Goal: Information Seeking & Learning: Learn about a topic

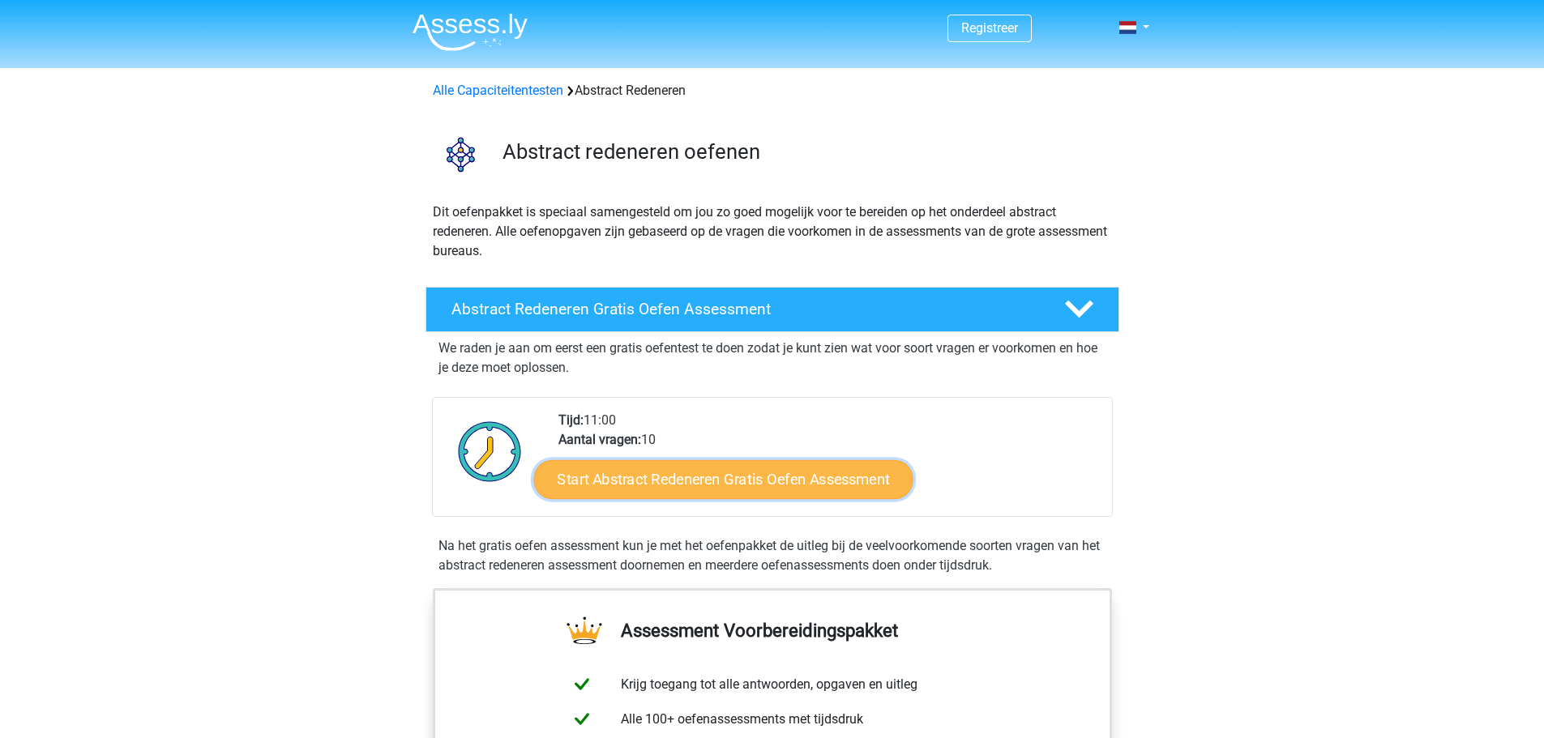
click at [839, 476] on link "Start Abstract Redeneren Gratis Oefen Assessment" at bounding box center [722, 478] width 379 height 39
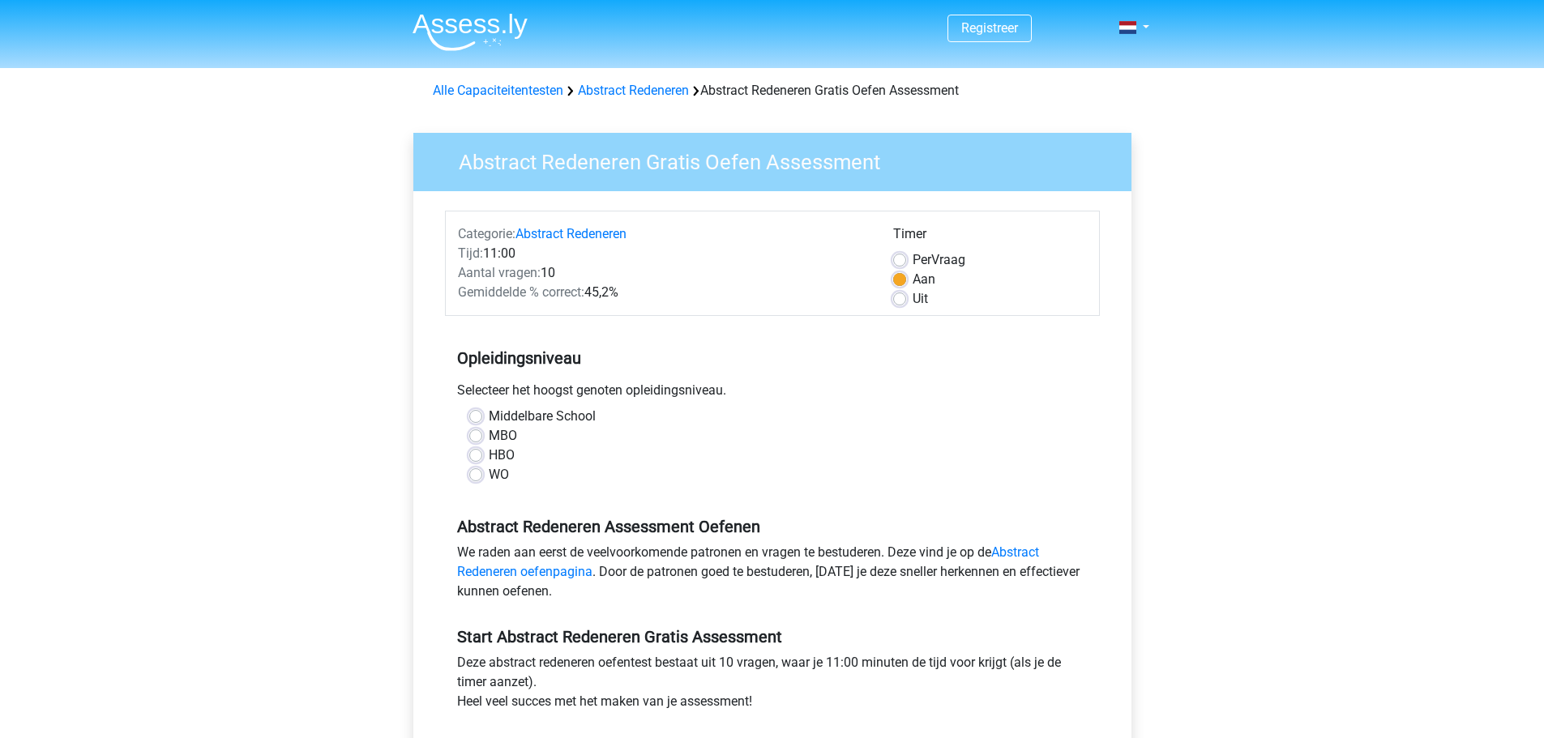
click at [489, 415] on label "Middelbare School" at bounding box center [542, 416] width 107 height 19
click at [474, 415] on input "Middelbare School" at bounding box center [475, 415] width 13 height 16
radio input "true"
click at [1038, 548] on link "Abstract Redeneren oefenpagina" at bounding box center [748, 561] width 582 height 35
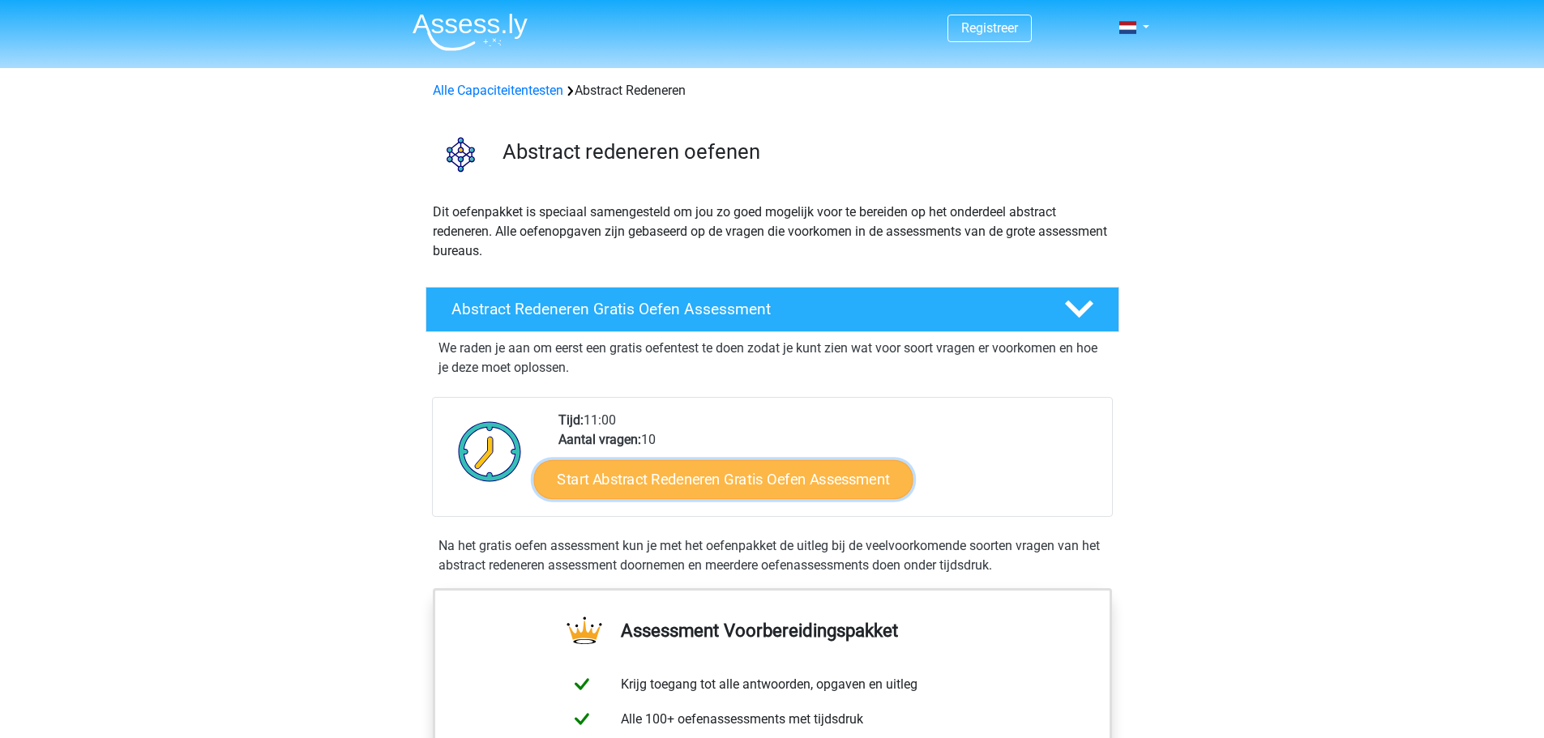
click at [885, 477] on link "Start Abstract Redeneren Gratis Oefen Assessment" at bounding box center [722, 478] width 379 height 39
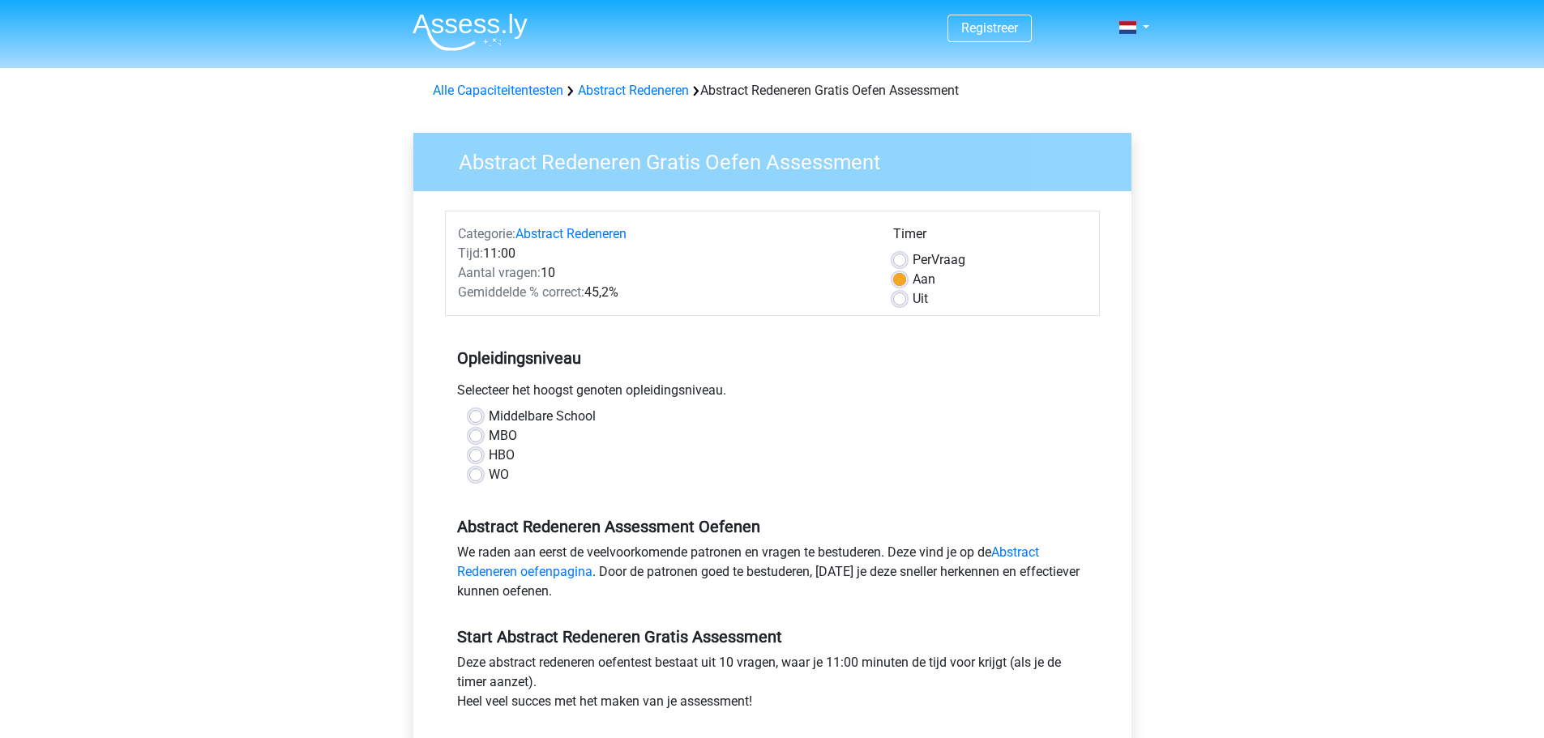
click at [489, 414] on label "Middelbare School" at bounding box center [542, 416] width 107 height 19
click at [473, 414] on input "Middelbare School" at bounding box center [475, 415] width 13 height 16
radio input "true"
click at [489, 414] on label "Middelbare School" at bounding box center [542, 416] width 107 height 19
click at [473, 414] on input "Middelbare School" at bounding box center [475, 415] width 13 height 16
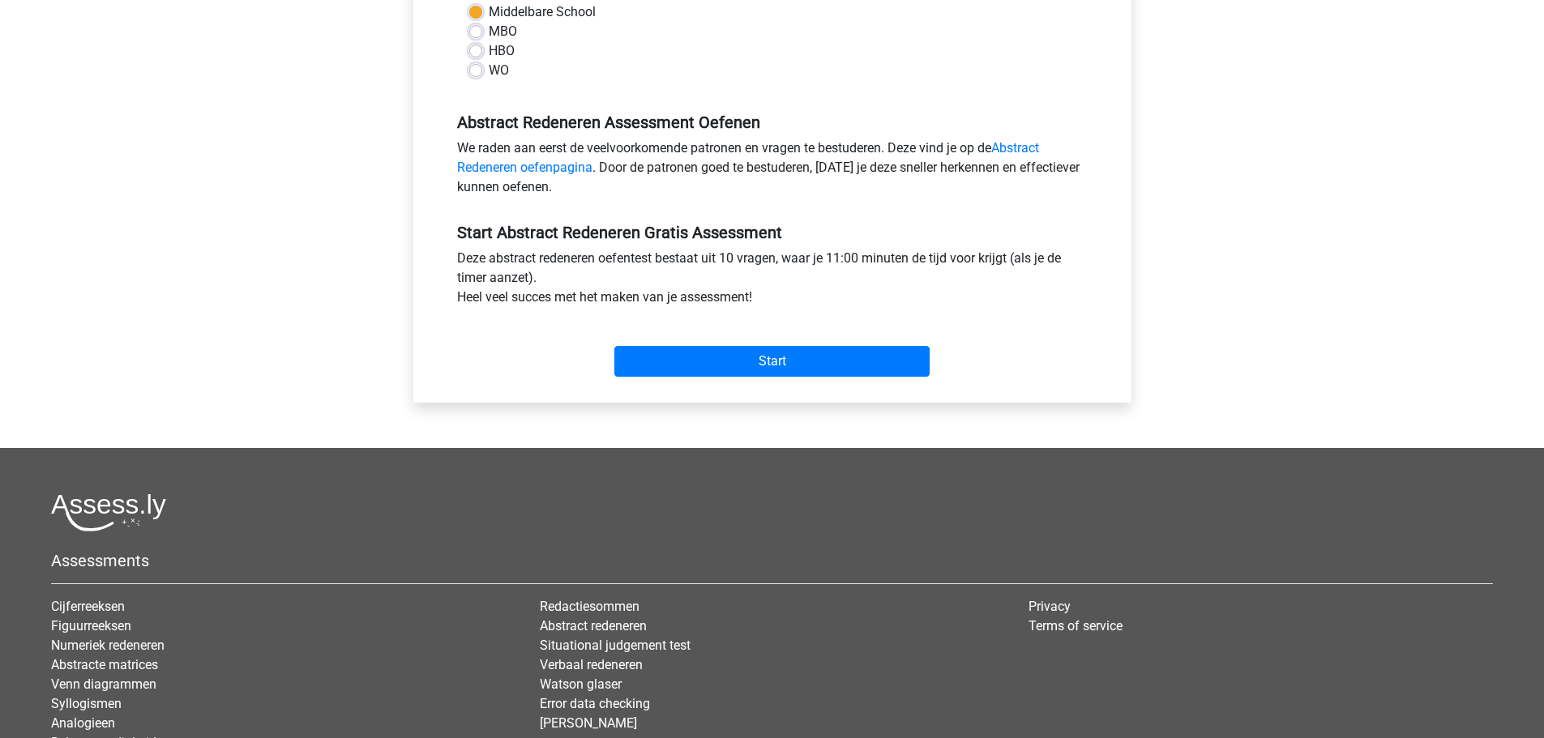
scroll to position [405, 0]
click at [811, 361] on input "Start" at bounding box center [771, 360] width 315 height 31
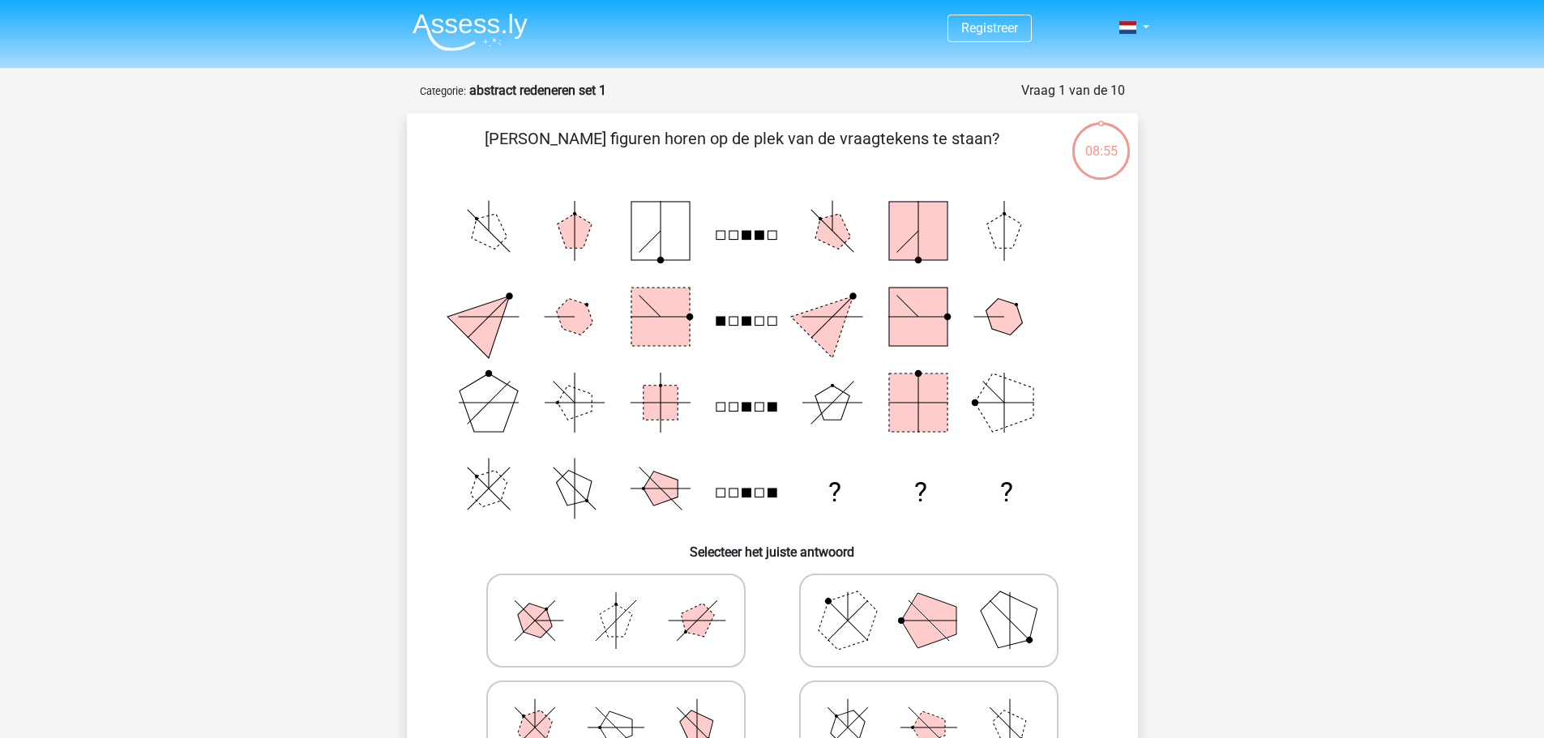
click at [942, 621] on polygon at bounding box center [928, 620] width 55 height 55
click at [939, 600] on input "radio" at bounding box center [934, 595] width 11 height 11
radio input "true"
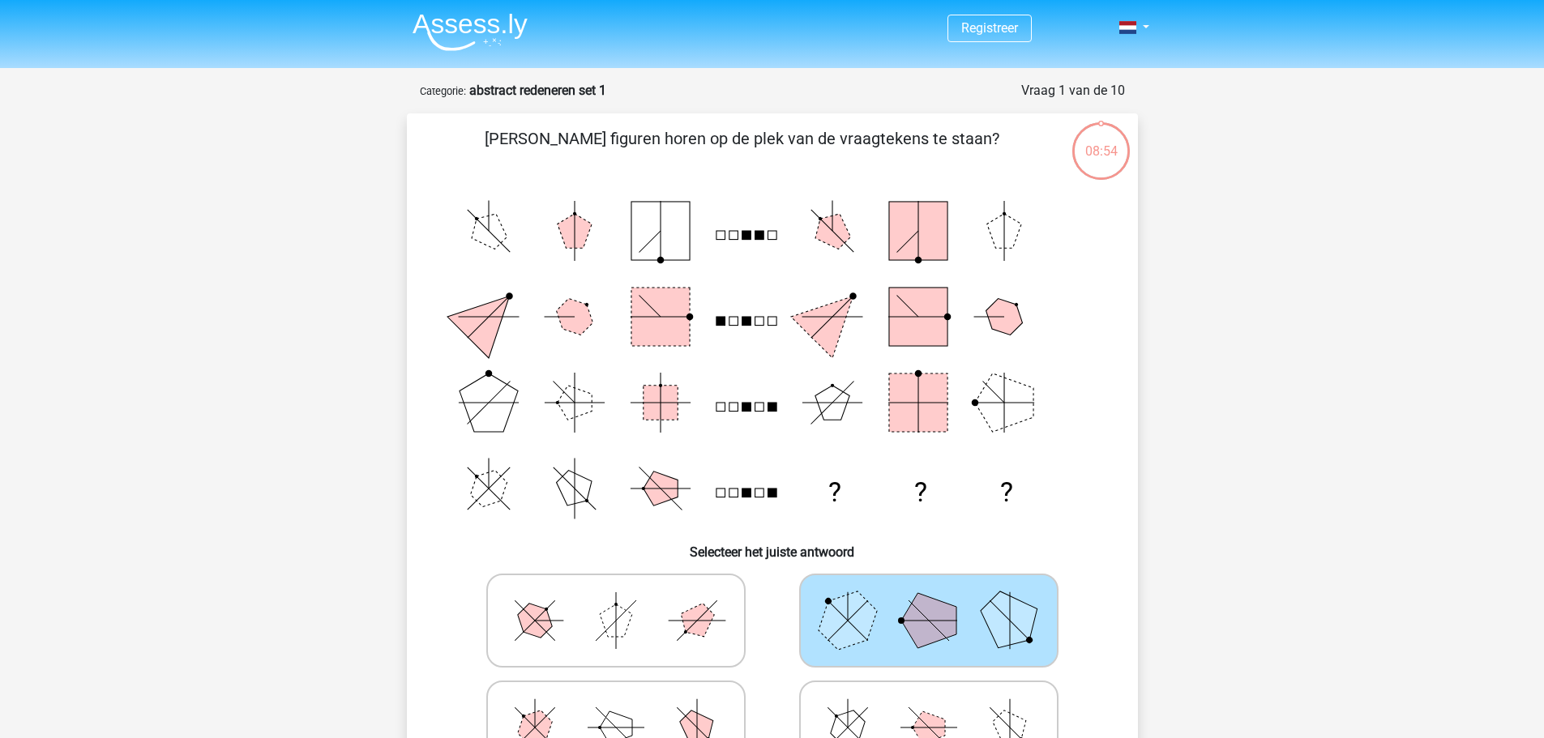
click at [942, 621] on polygon at bounding box center [928, 620] width 55 height 55
click at [939, 600] on input "radio" at bounding box center [934, 595] width 11 height 11
drag, startPoint x: 942, startPoint y: 621, endPoint x: 1312, endPoint y: 711, distance: 380.3
click at [1310, 712] on div "Registreer Nederlands English" at bounding box center [772, 657] width 1544 height 1314
click at [1289, 627] on div "Registreer Nederlands English" at bounding box center [772, 657] width 1544 height 1314
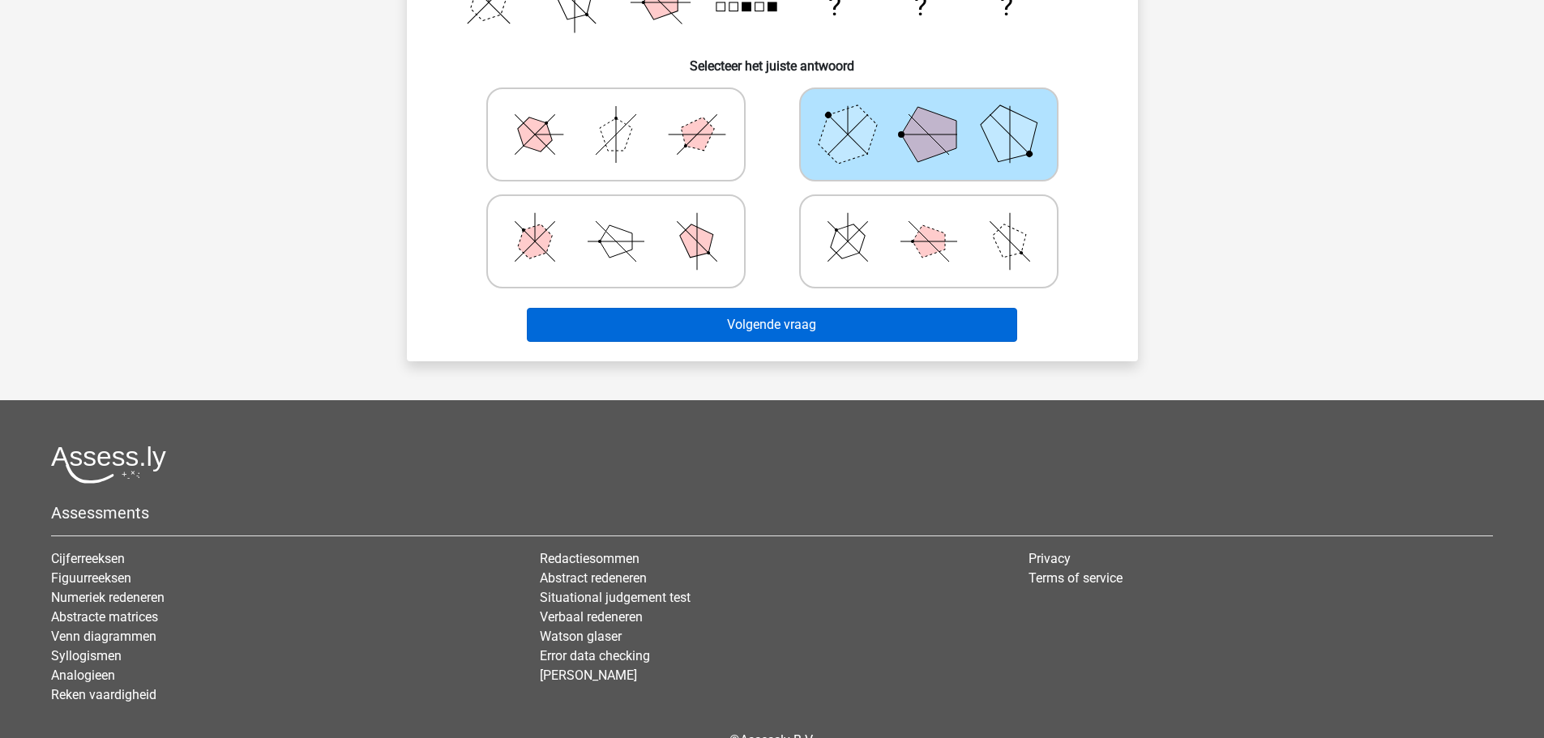
scroll to position [405, 0]
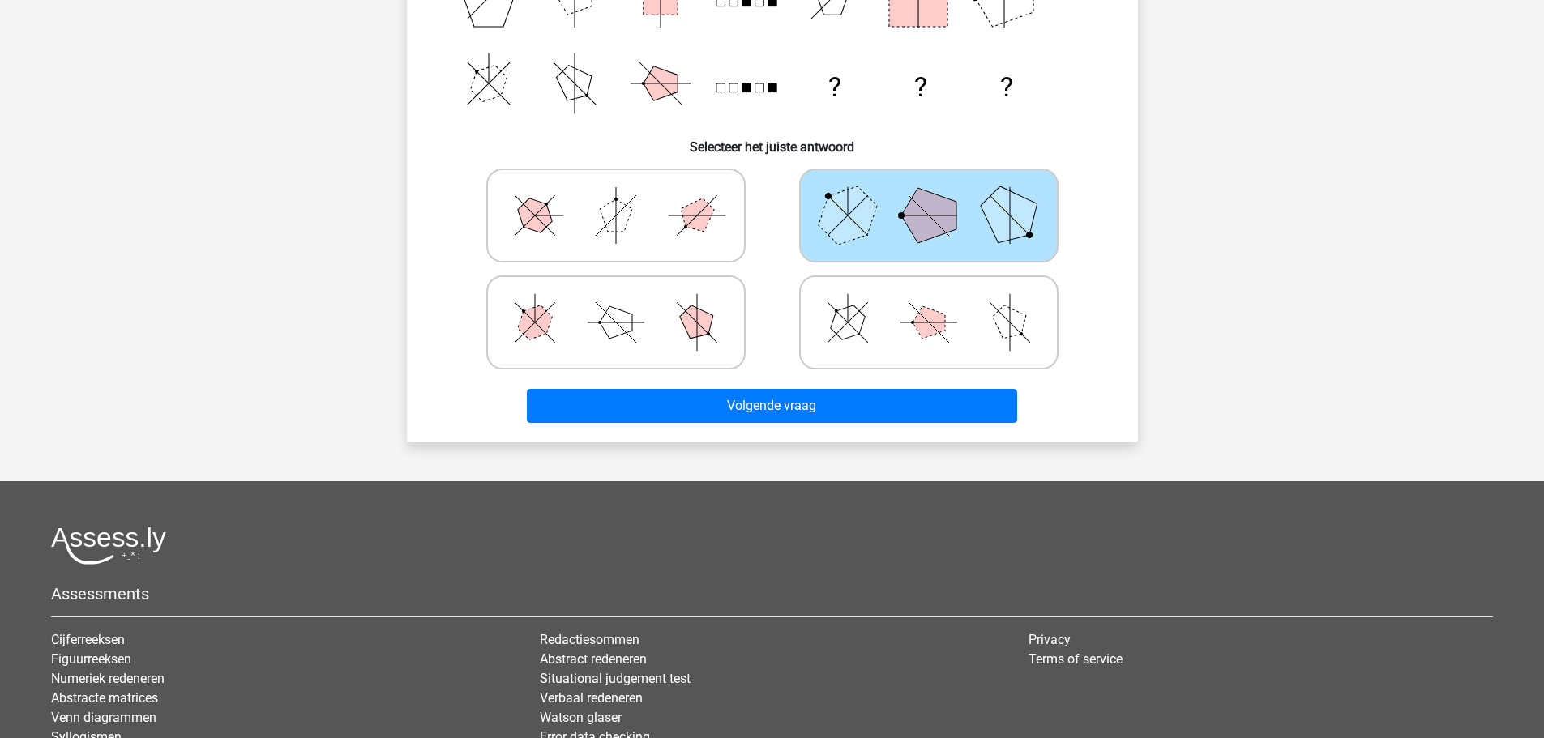
click at [950, 215] on polygon at bounding box center [928, 215] width 55 height 55
click at [939, 195] on input "radio" at bounding box center [934, 190] width 11 height 11
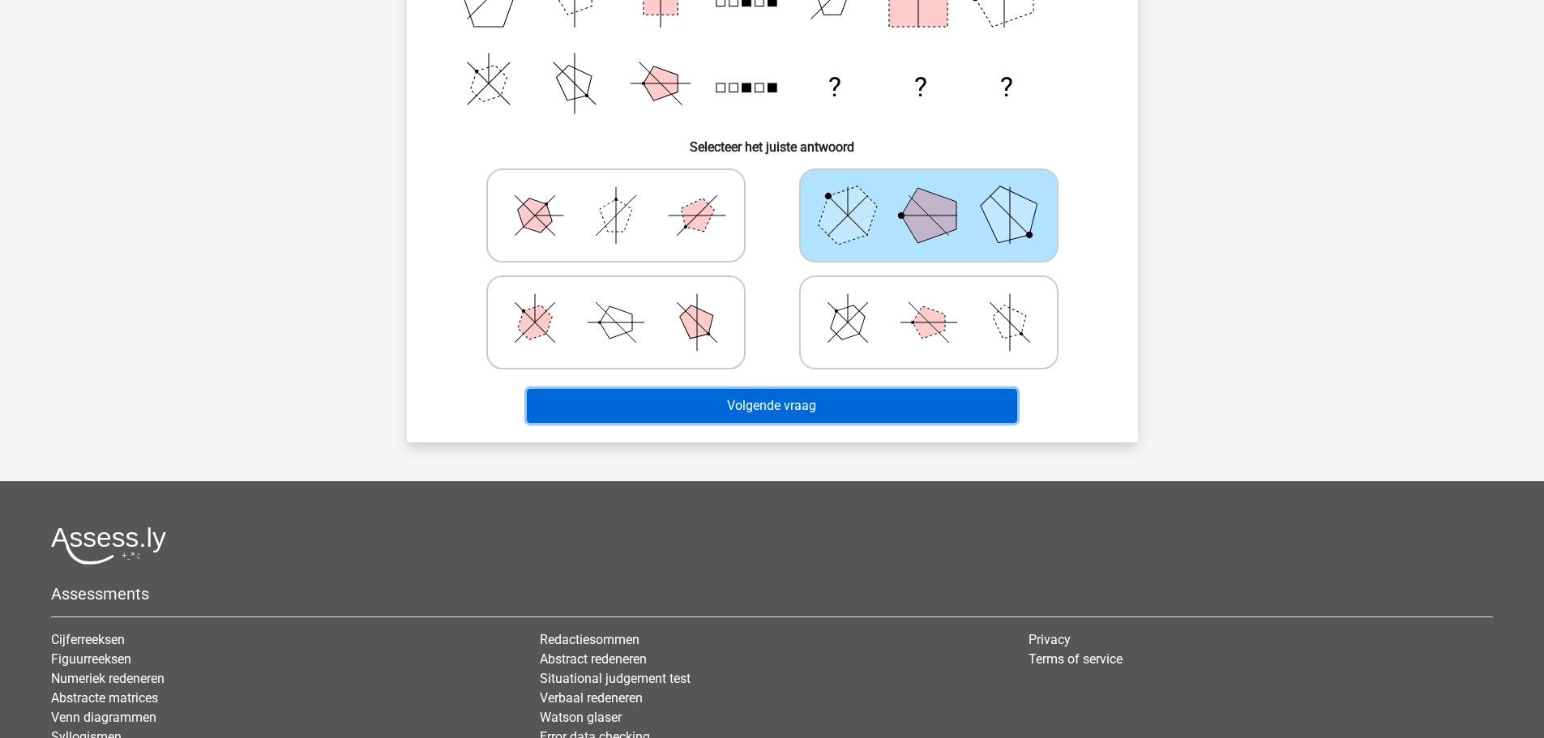
click at [812, 401] on button "Volgende vraag" at bounding box center [772, 406] width 490 height 34
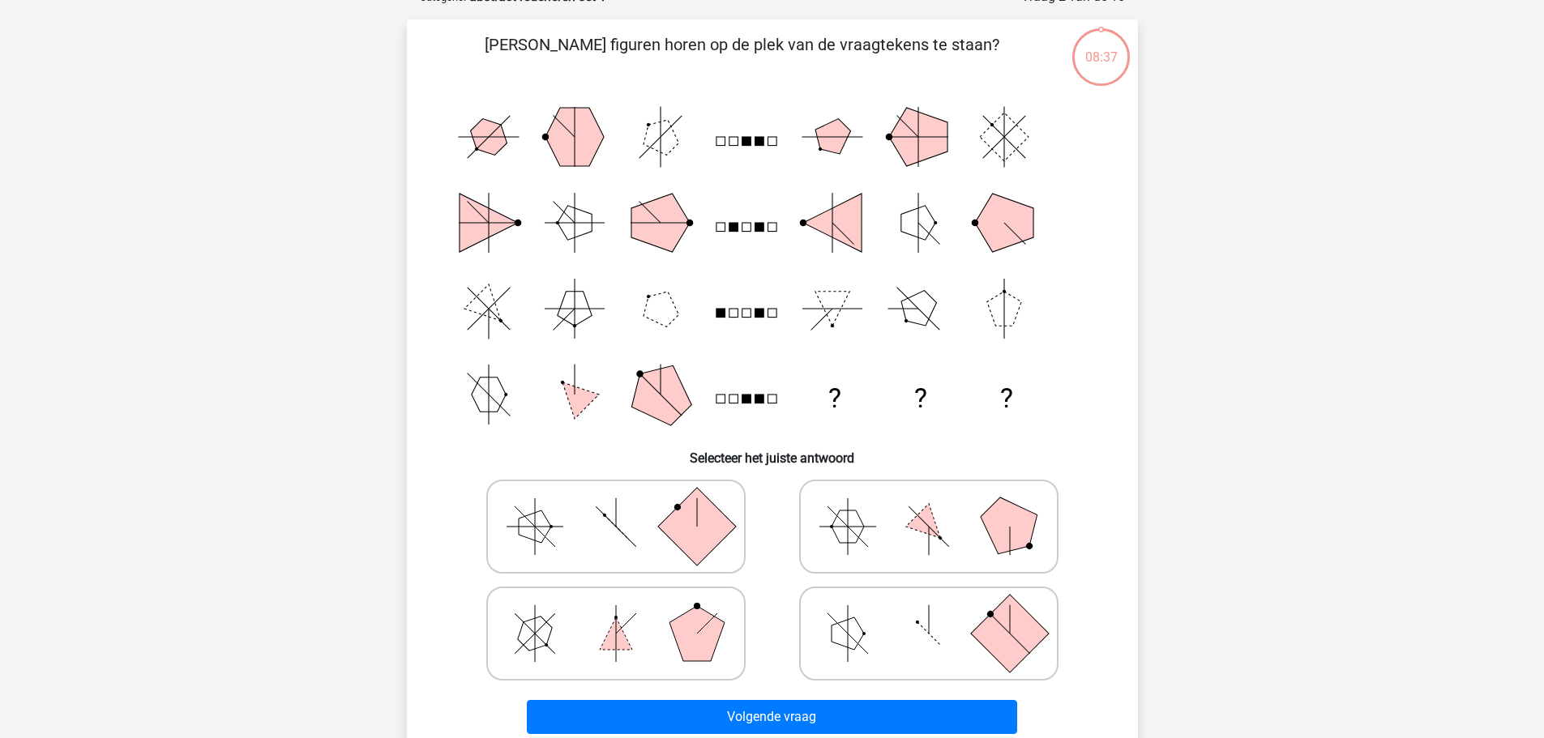
scroll to position [81, 0]
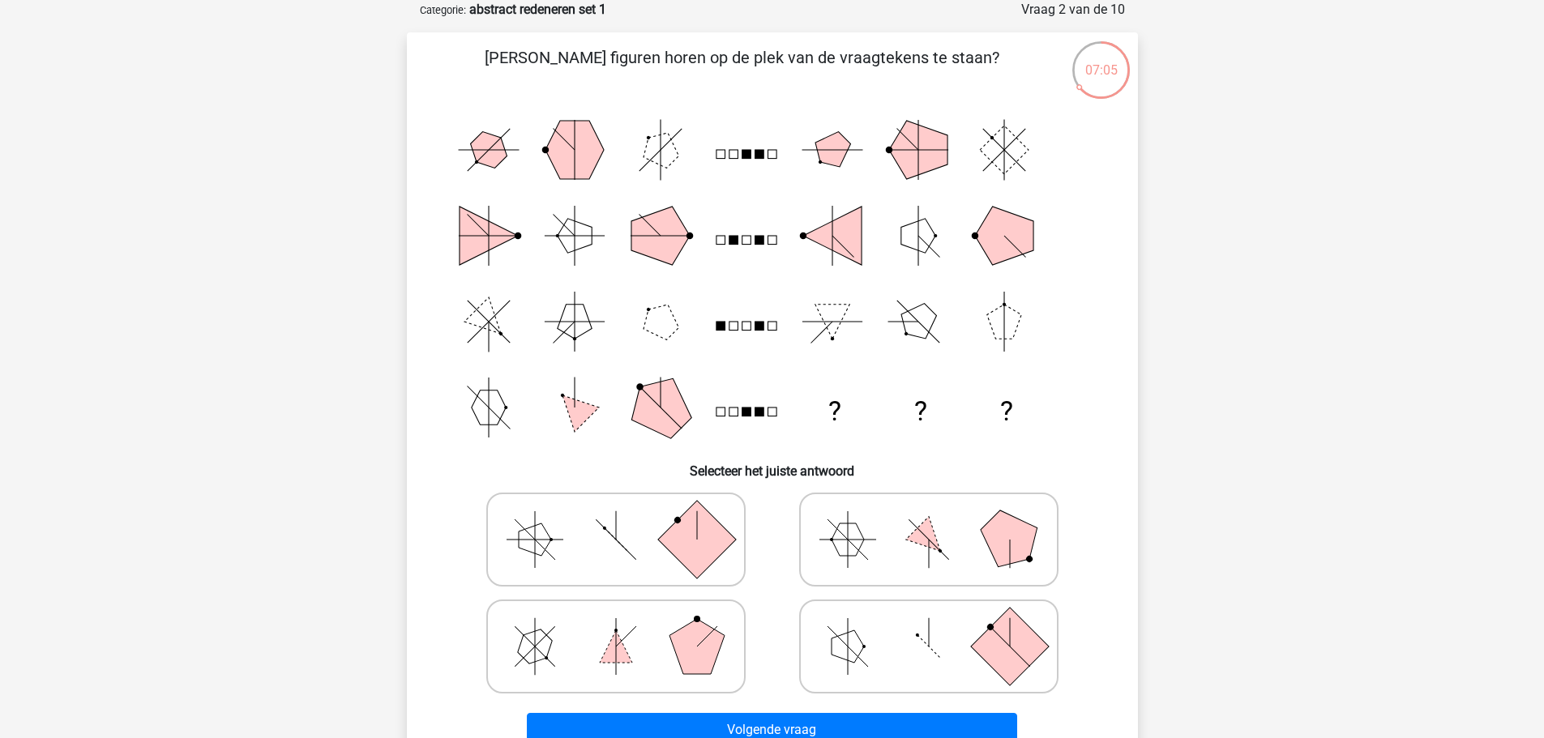
click at [683, 648] on polygon at bounding box center [696, 646] width 55 height 55
click at [626, 626] on input "radio" at bounding box center [621, 621] width 11 height 11
radio input "true"
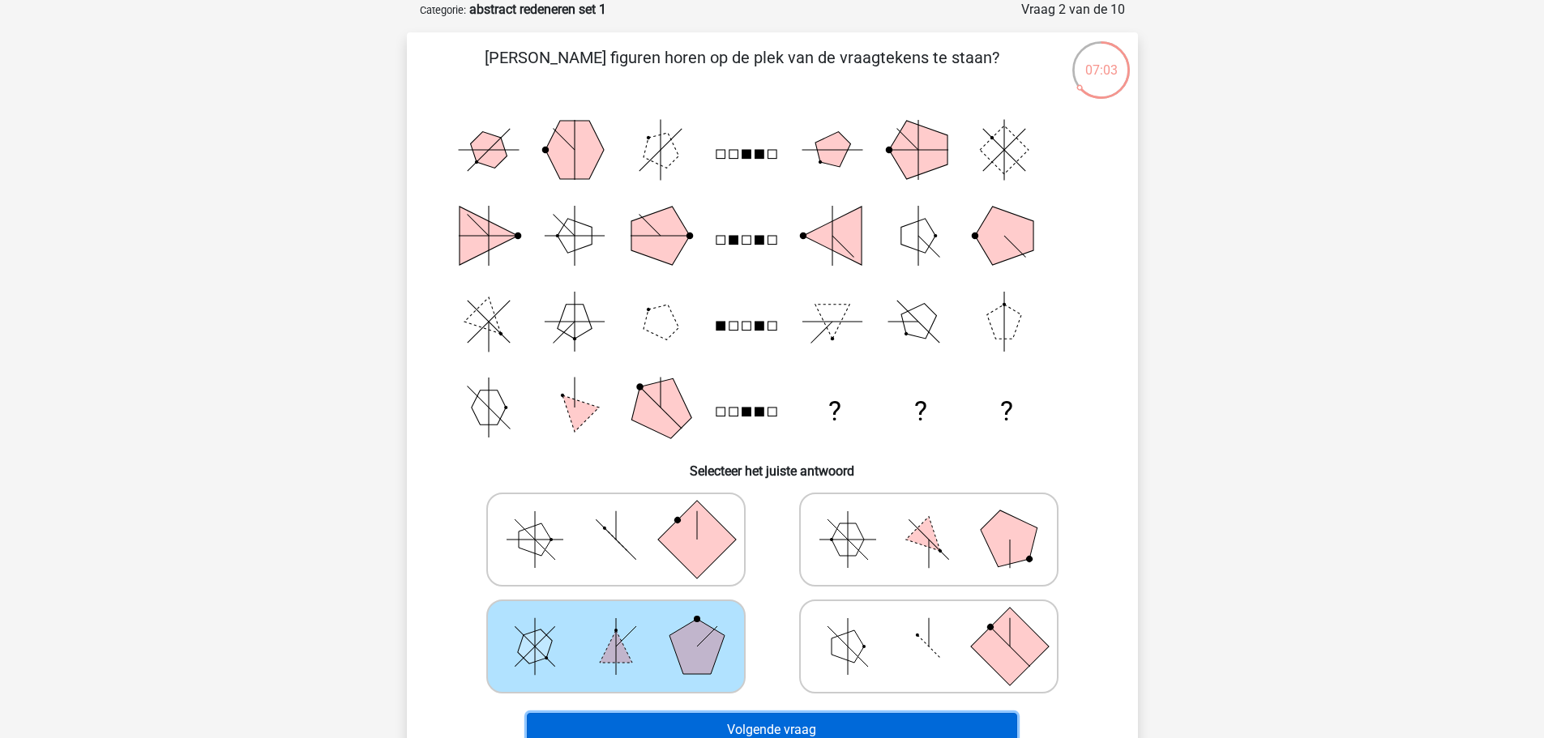
click at [758, 719] on button "Volgende vraag" at bounding box center [772, 730] width 490 height 34
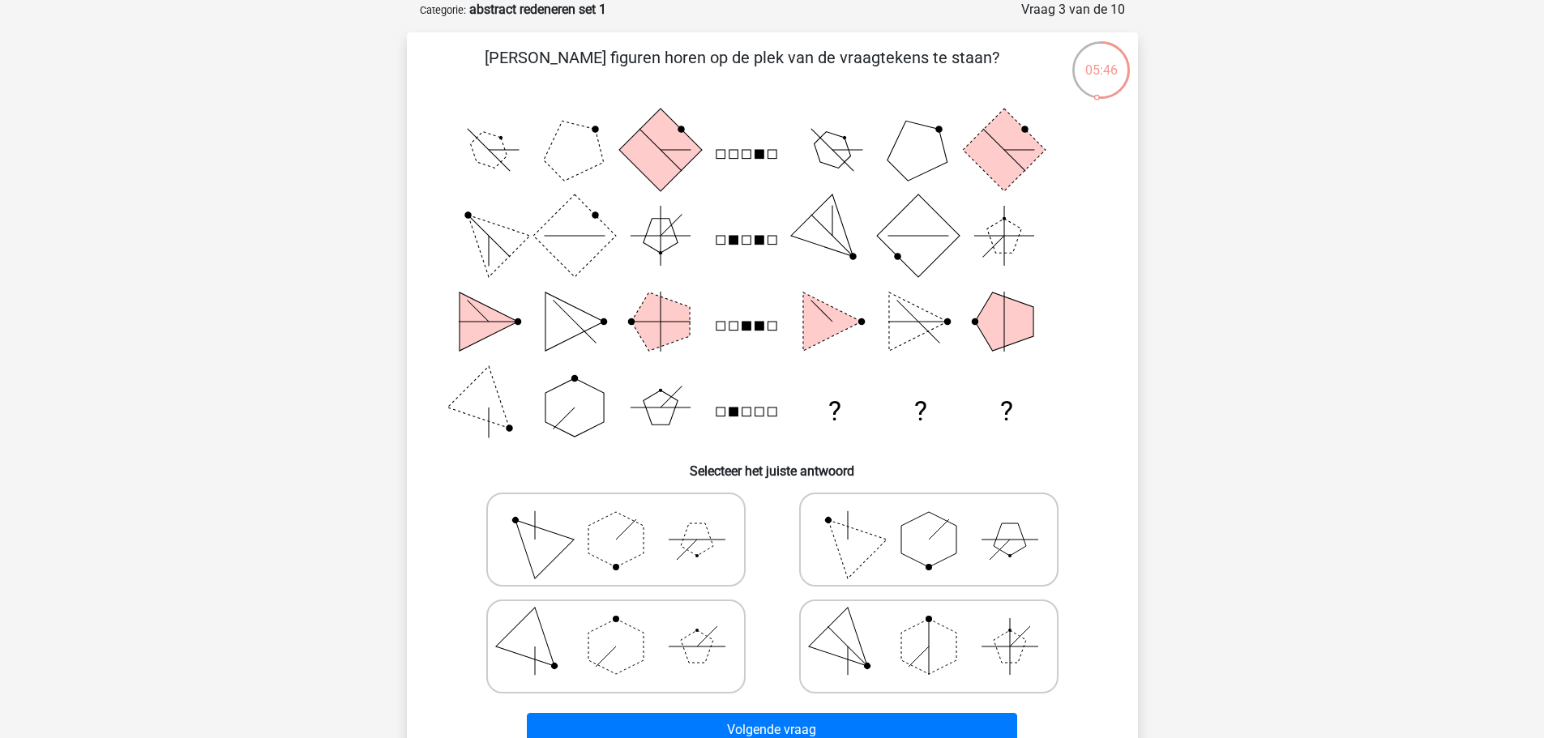
click at [675, 554] on icon at bounding box center [615, 539] width 243 height 81
click at [626, 519] on input "radio" at bounding box center [621, 514] width 11 height 11
radio input "true"
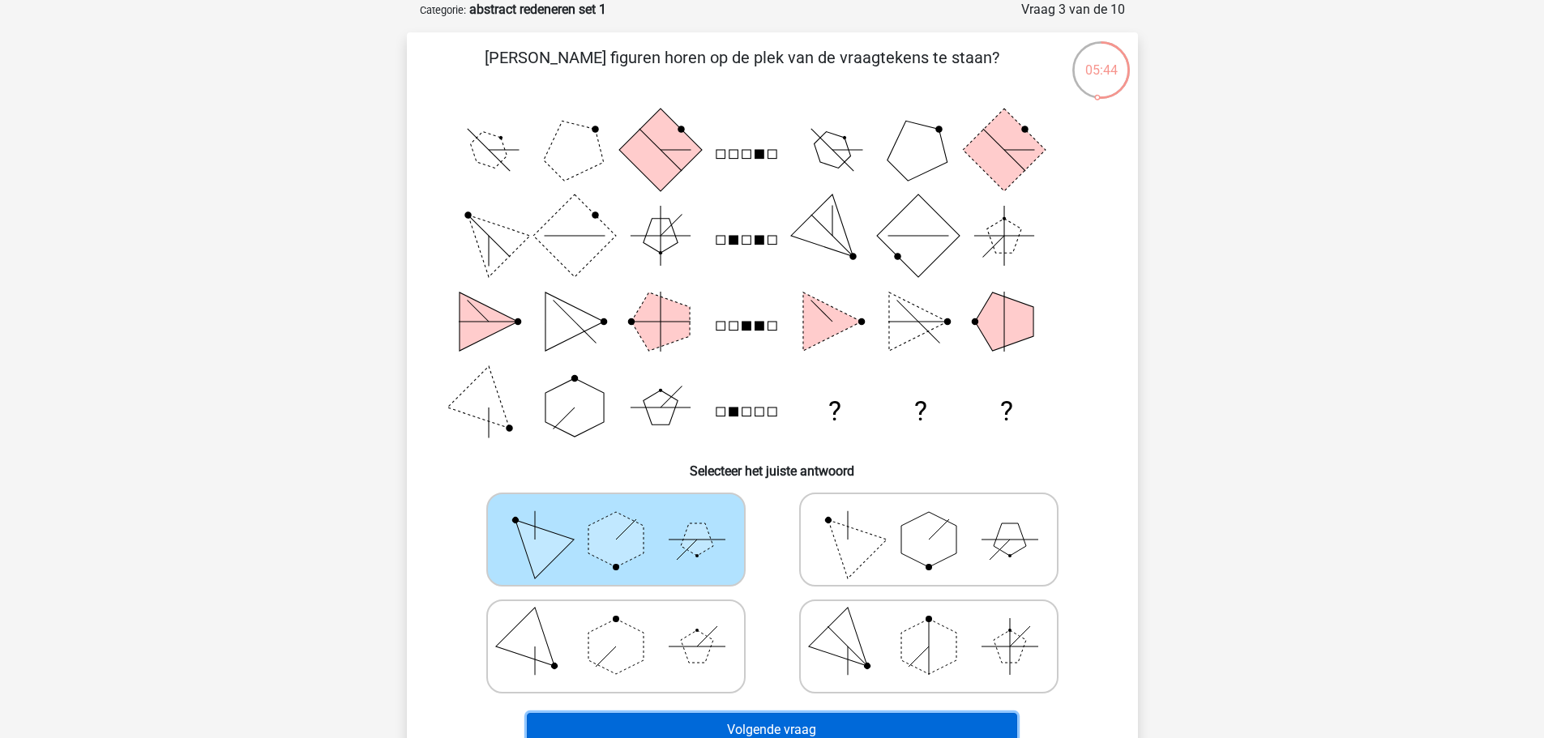
click at [784, 717] on button "Volgende vraag" at bounding box center [772, 730] width 490 height 34
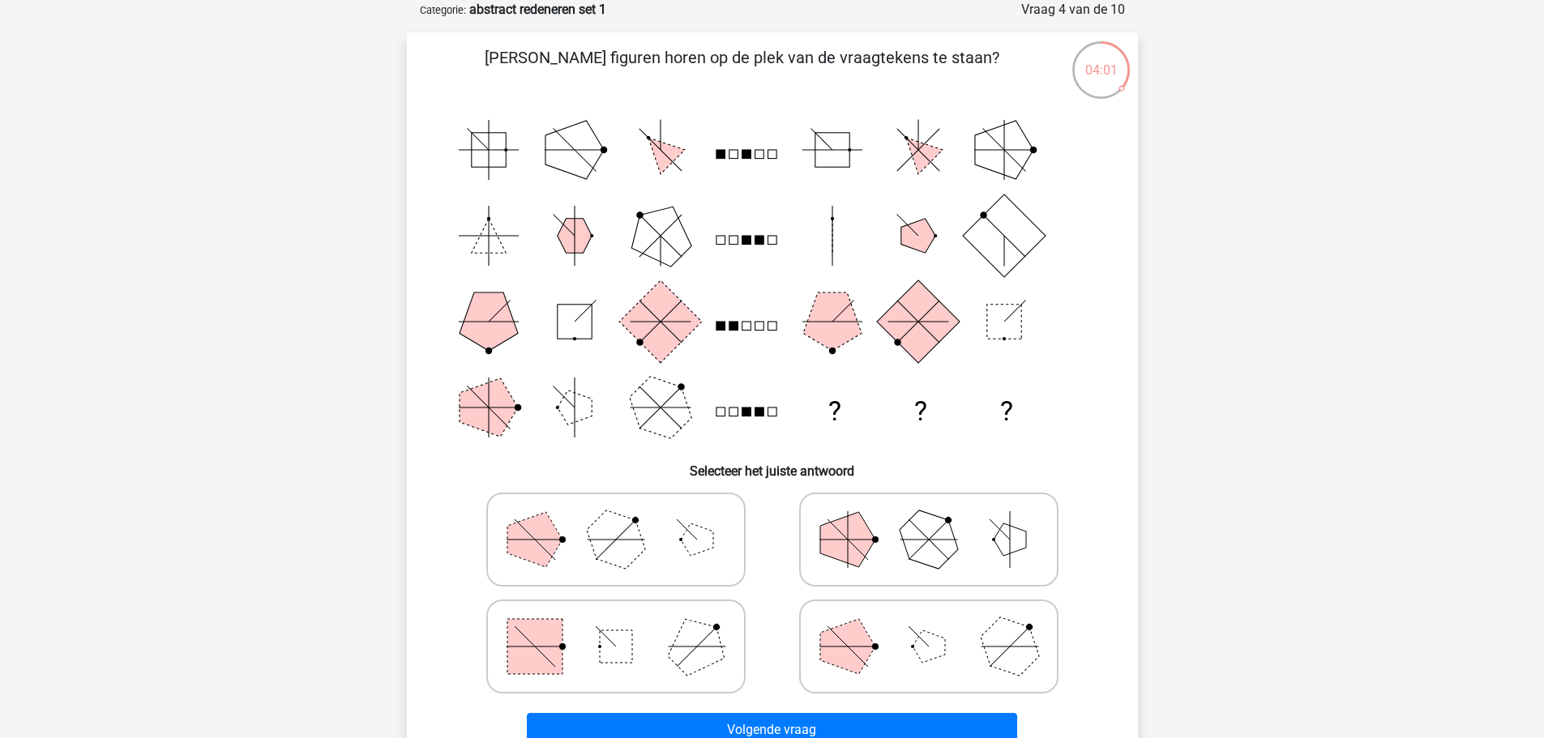
click at [902, 647] on icon at bounding box center [928, 646] width 243 height 81
click at [929, 626] on input "radio" at bounding box center [934, 621] width 11 height 11
radio input "true"
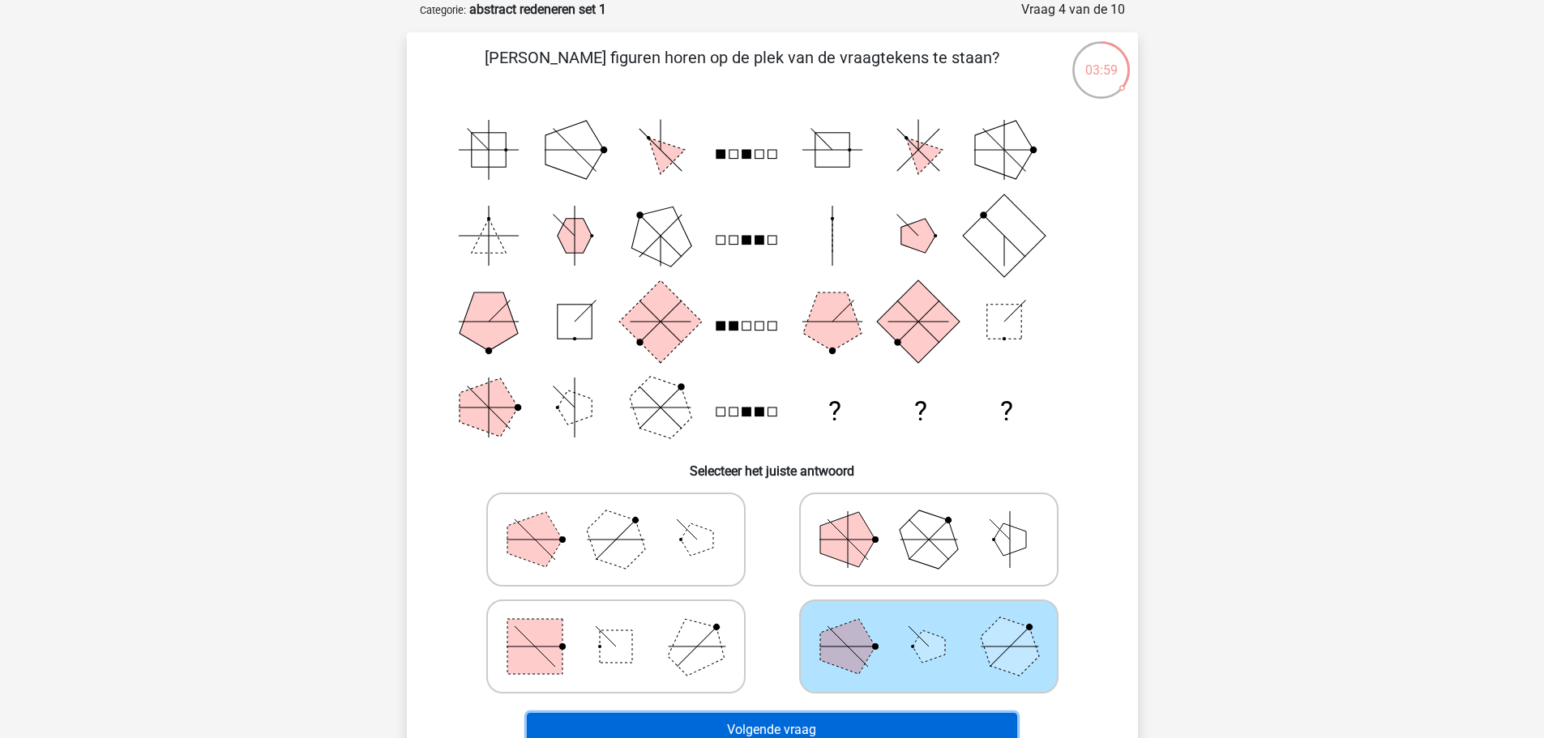
click at [834, 723] on button "Volgende vraag" at bounding box center [772, 730] width 490 height 34
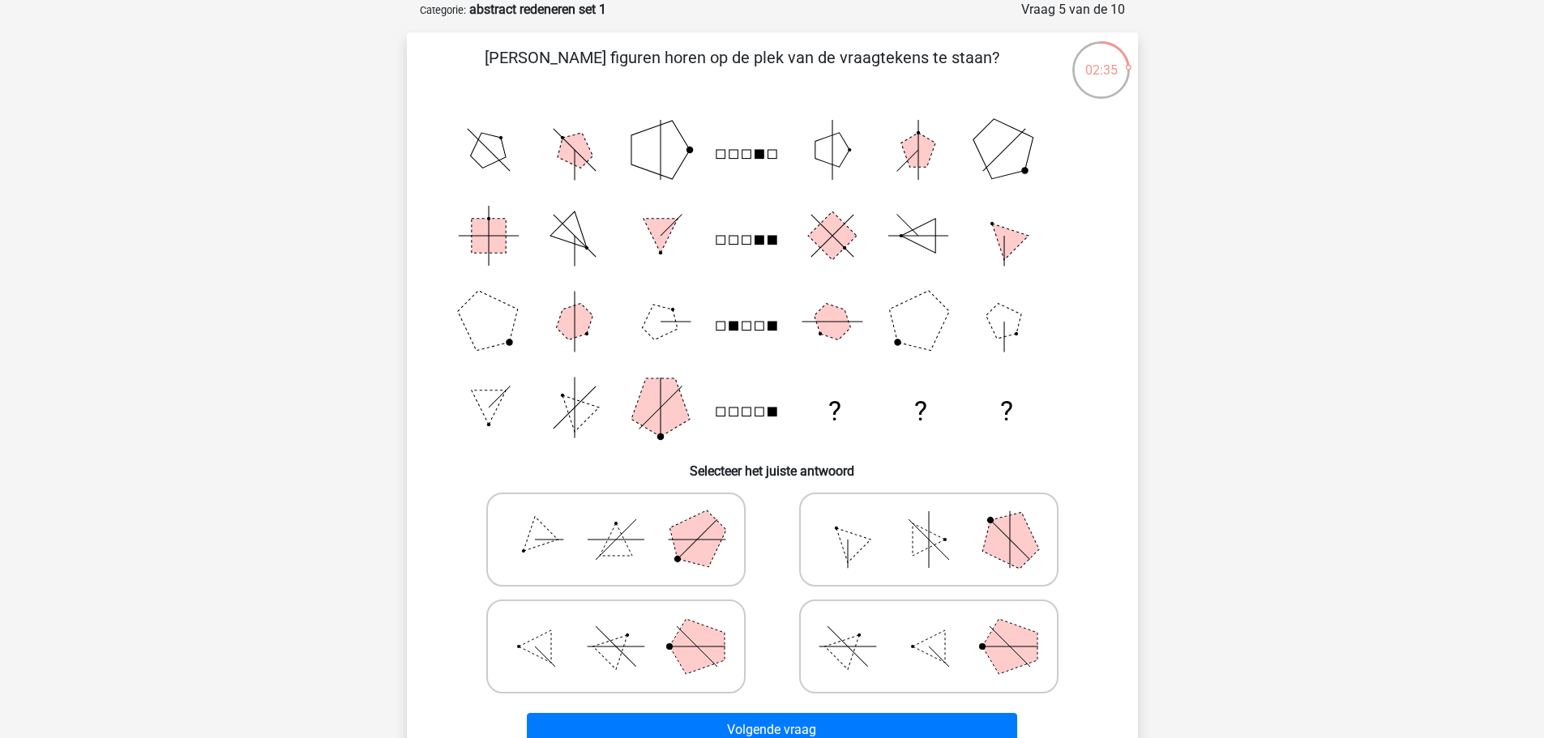
click at [561, 549] on icon at bounding box center [615, 539] width 243 height 81
click at [616, 519] on input "radio" at bounding box center [621, 514] width 11 height 11
radio input "true"
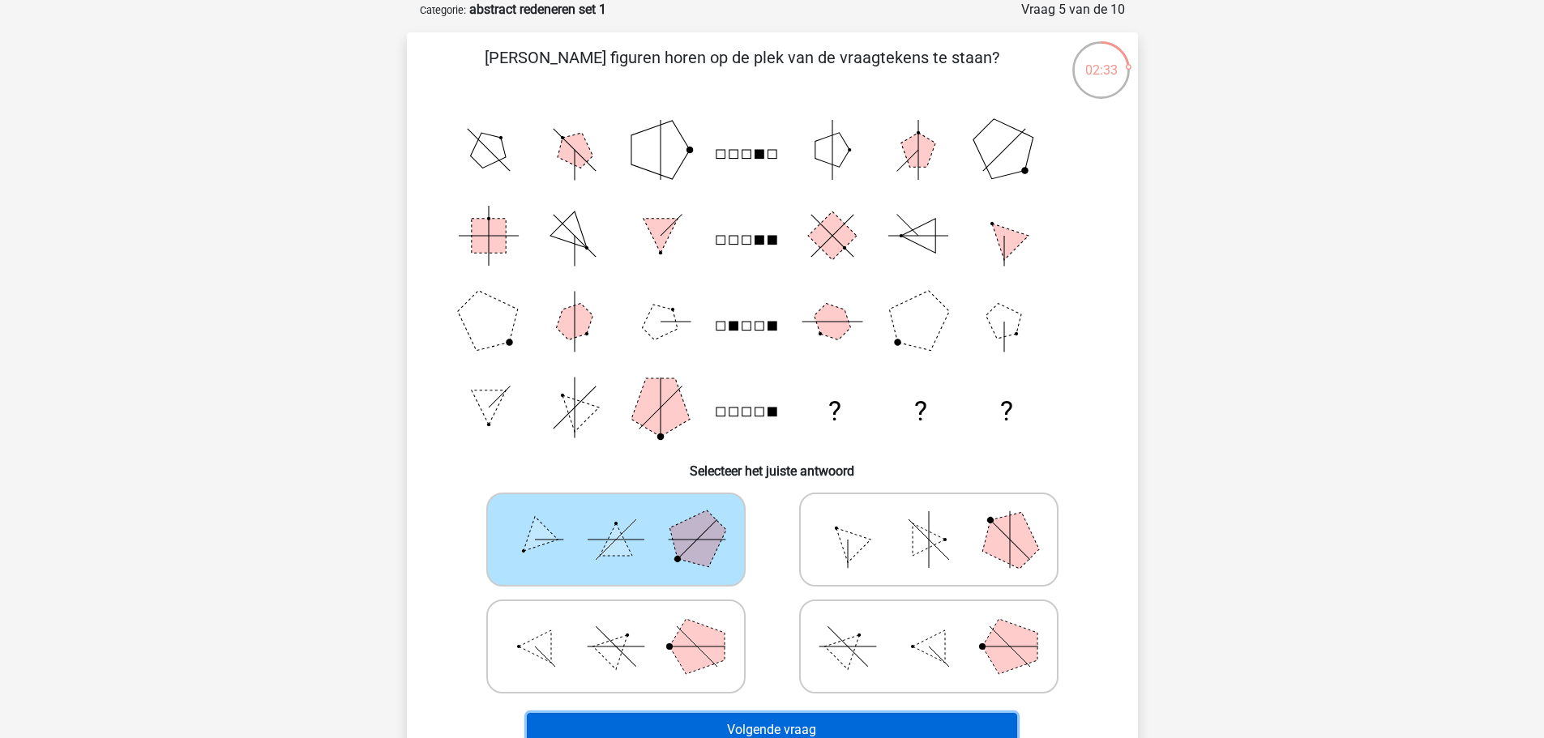
click at [742, 713] on button "Volgende vraag" at bounding box center [772, 730] width 490 height 34
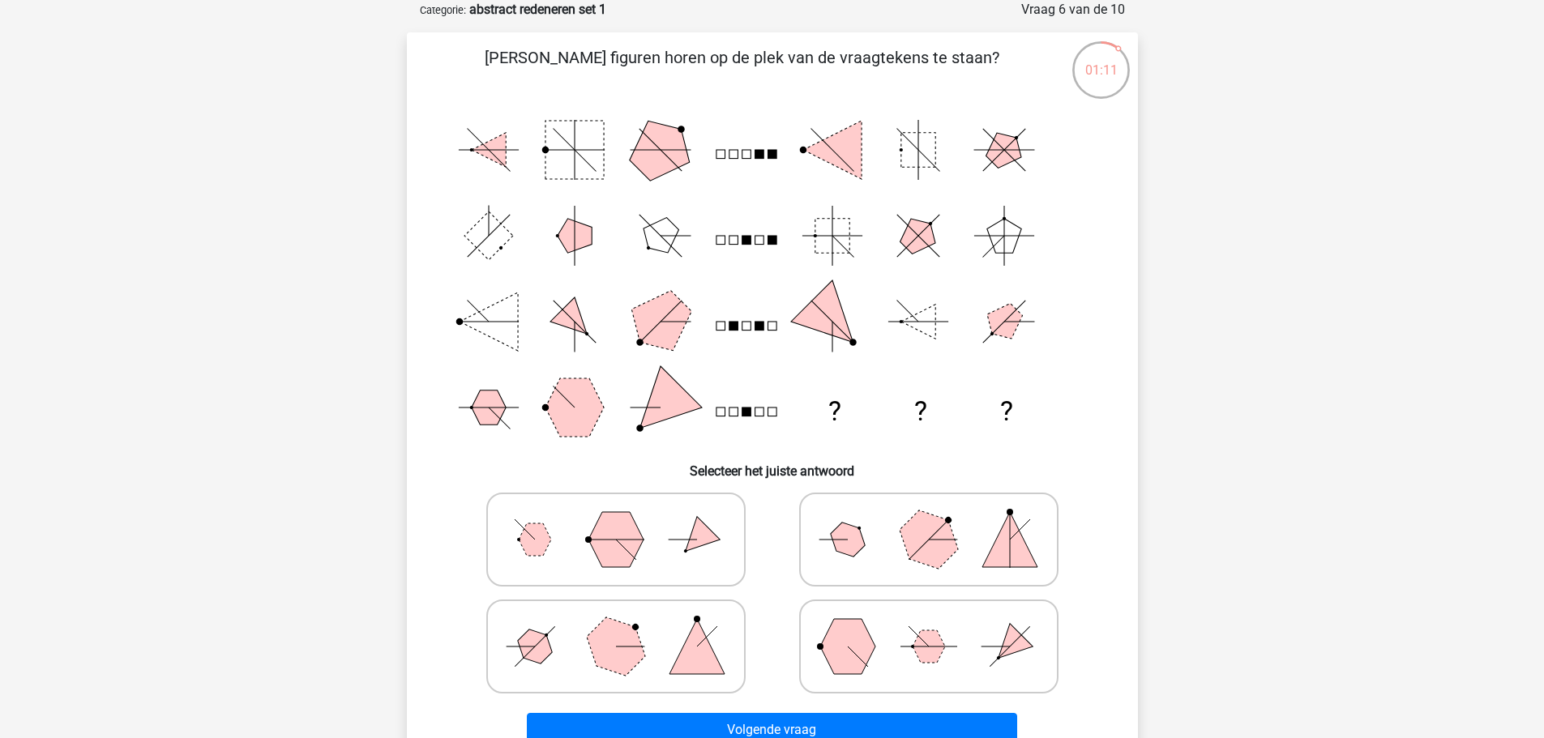
click at [890, 526] on icon at bounding box center [928, 539] width 243 height 81
click at [929, 519] on input "radio" at bounding box center [934, 514] width 11 height 11
radio input "true"
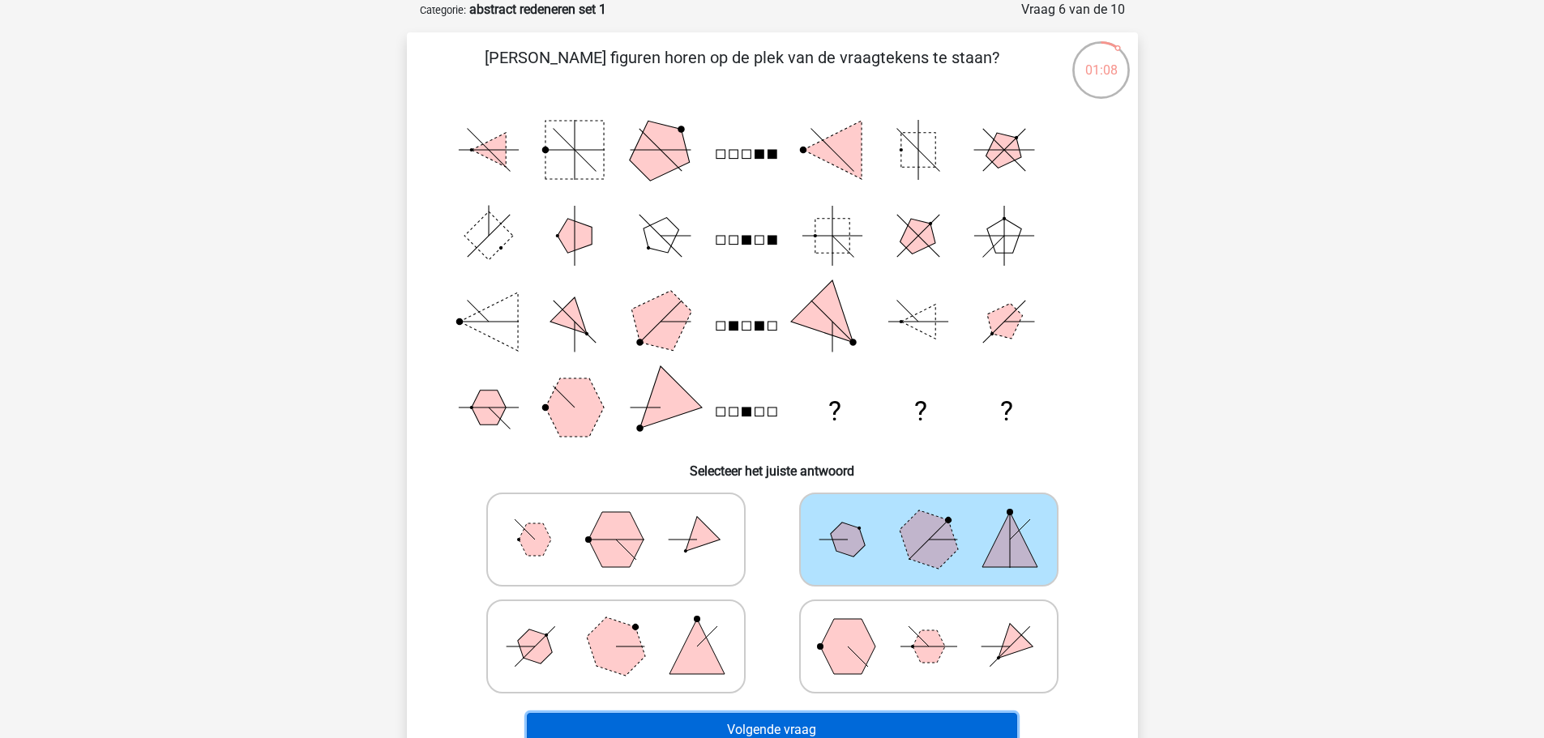
click at [943, 719] on button "Volgende vraag" at bounding box center [772, 730] width 490 height 34
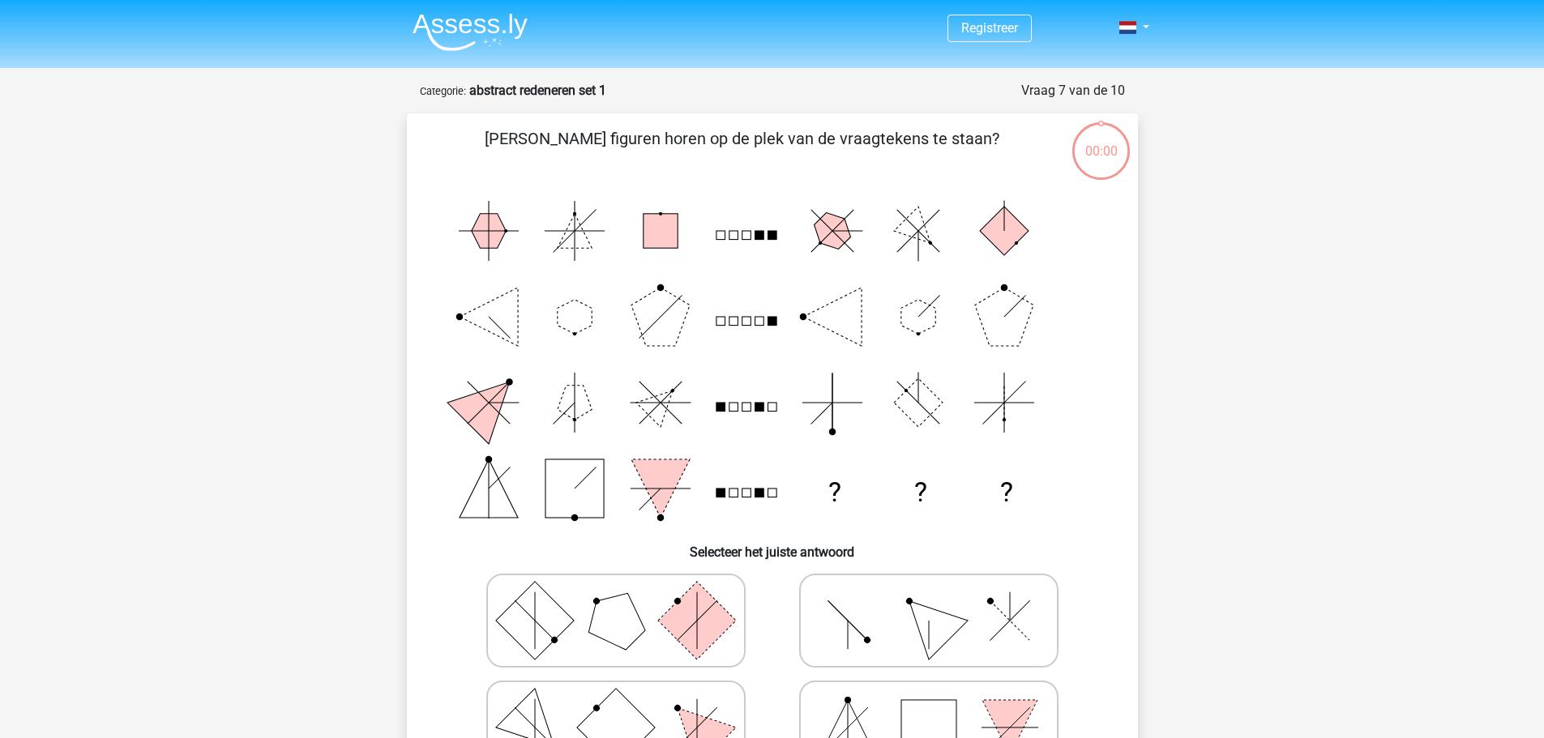
scroll to position [81, 0]
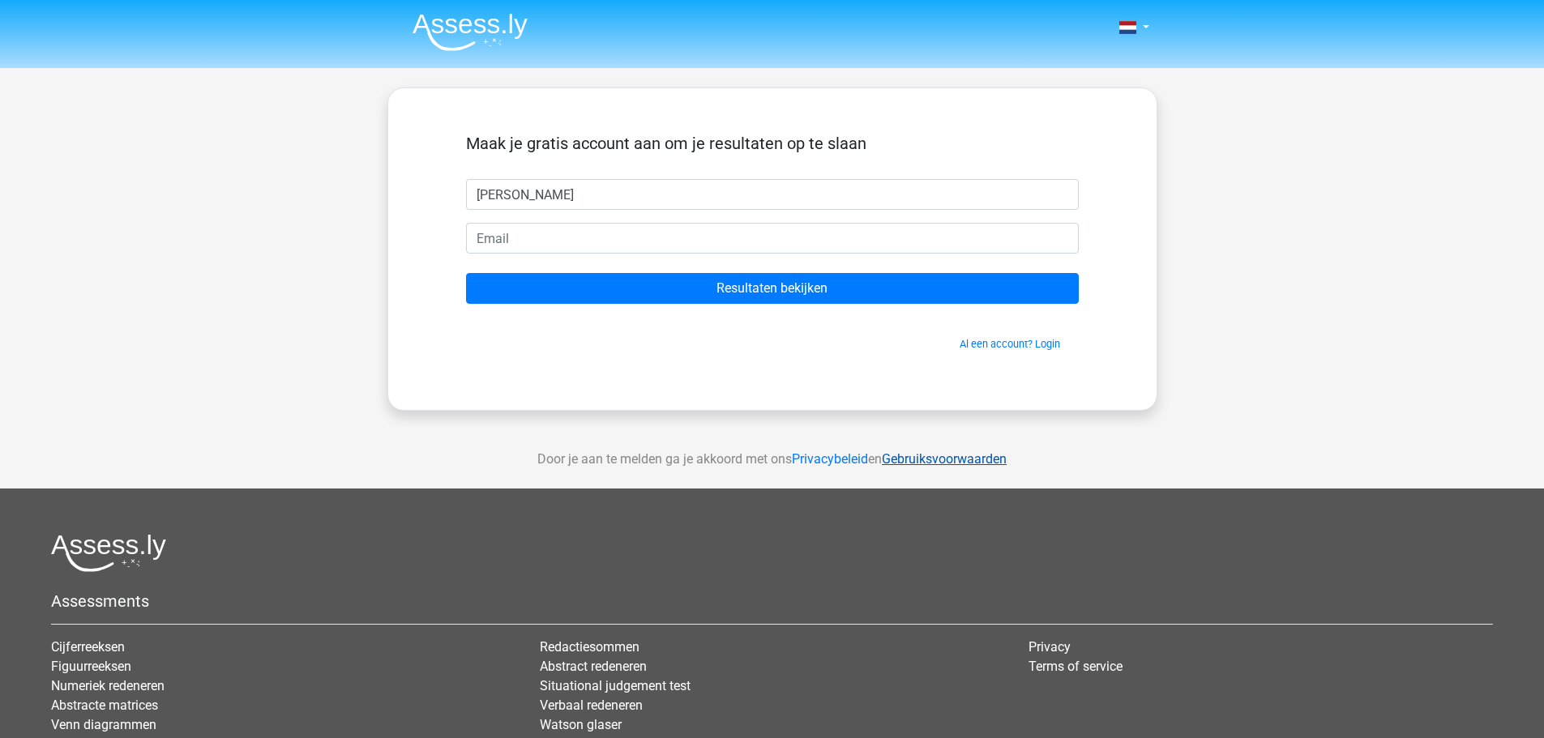
type input "[PERSON_NAME]"
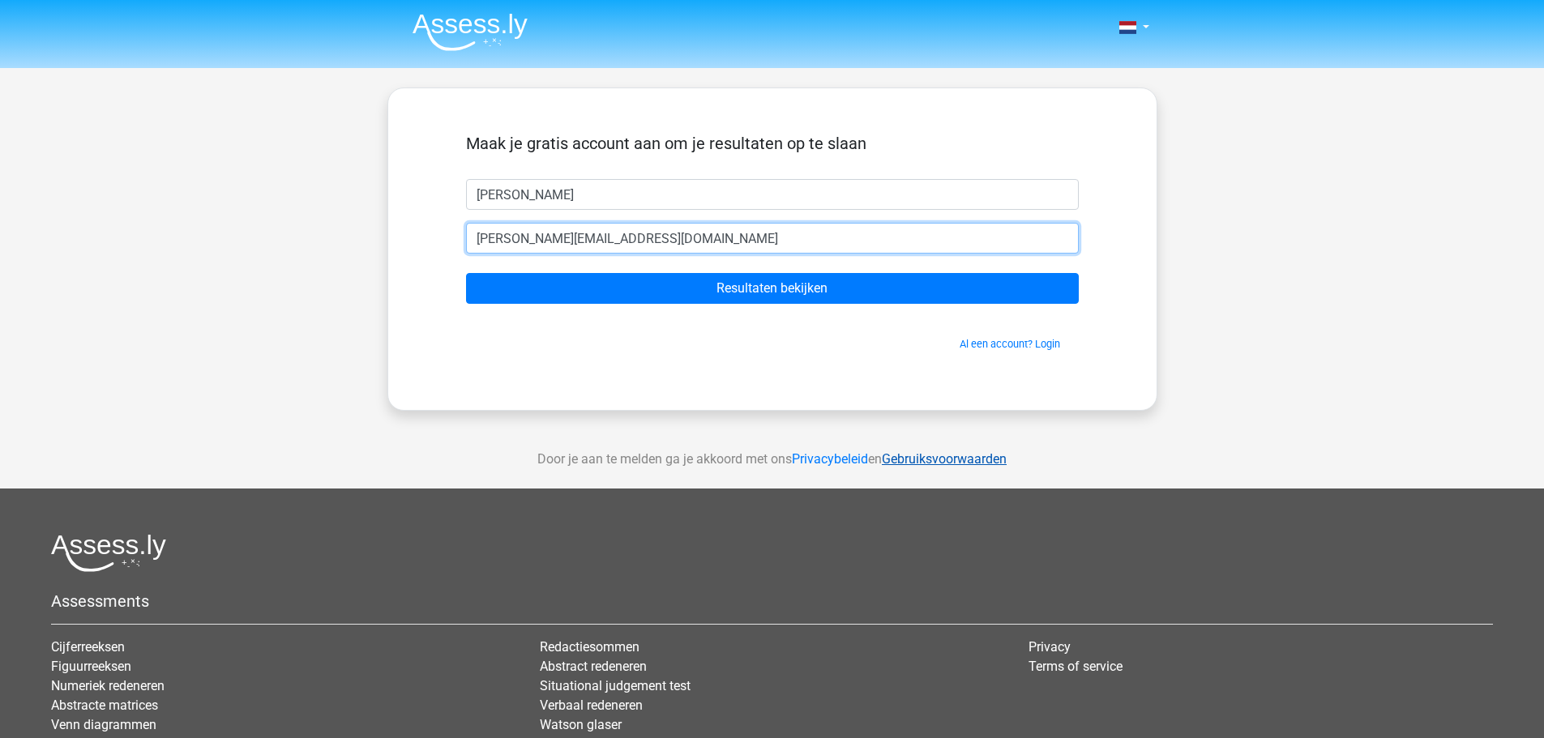
type input "[PERSON_NAME][EMAIL_ADDRESS][DOMAIN_NAME]"
click at [466, 273] on input "Resultaten bekijken" at bounding box center [772, 288] width 613 height 31
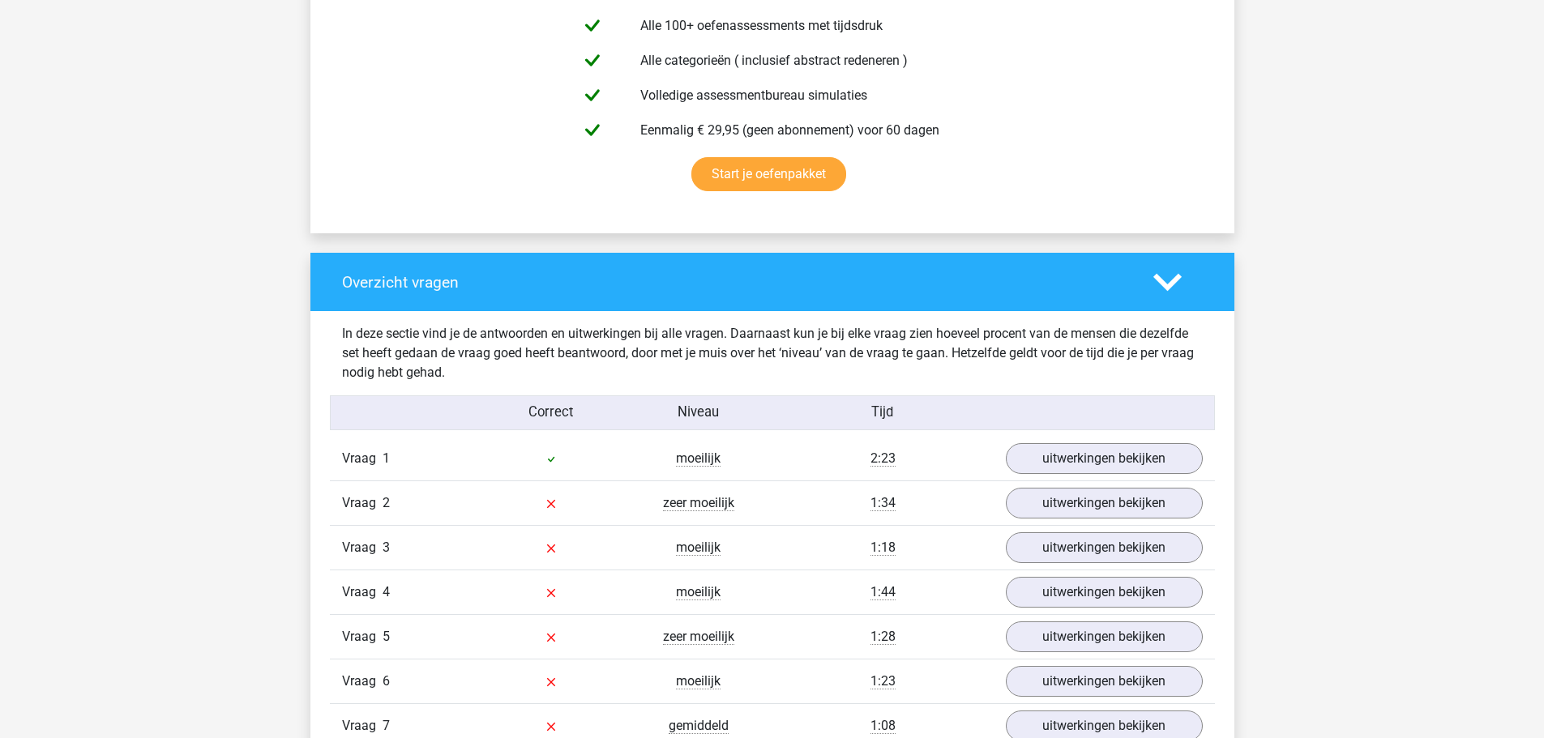
scroll to position [972, 0]
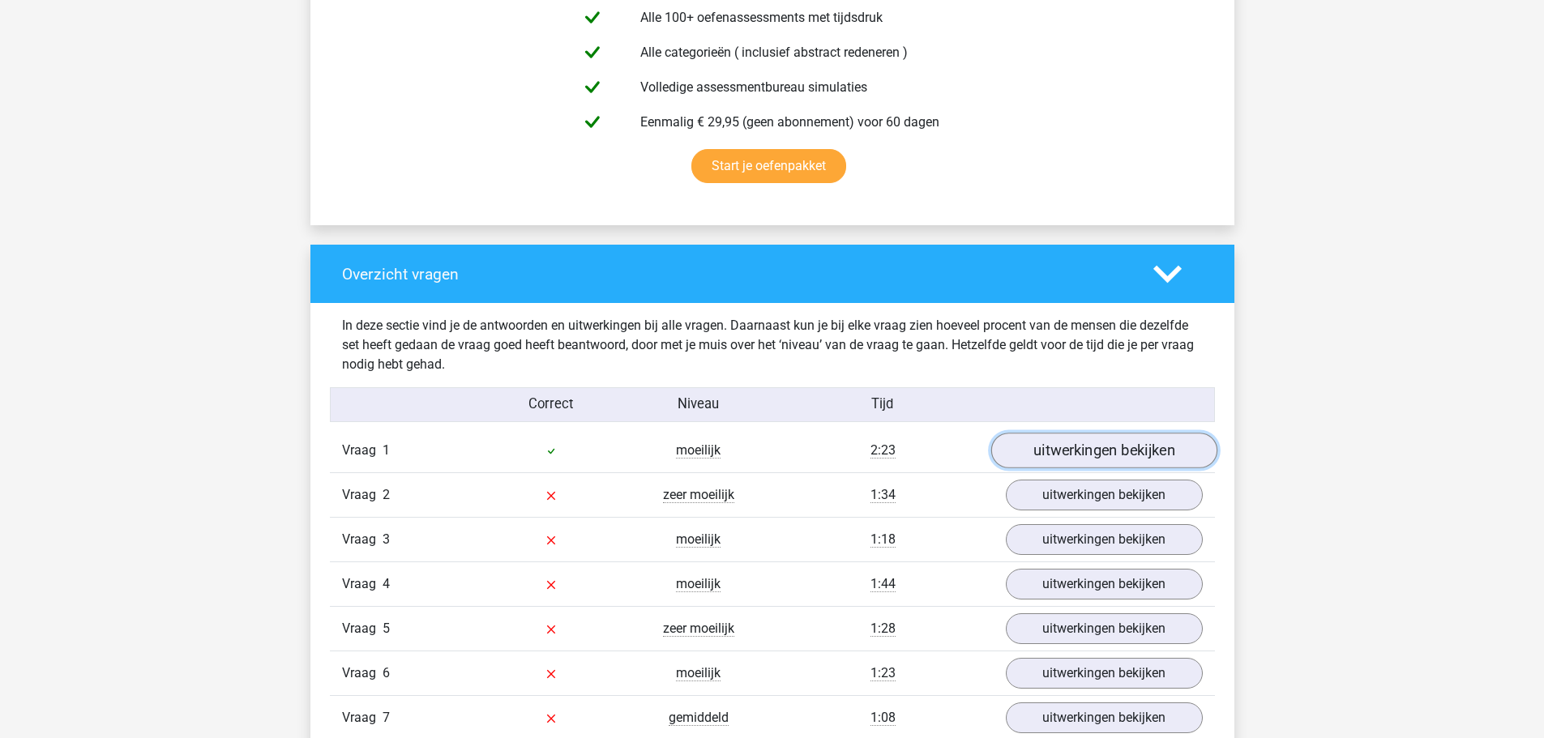
click at [1169, 450] on link "uitwerkingen bekijken" at bounding box center [1103, 451] width 226 height 36
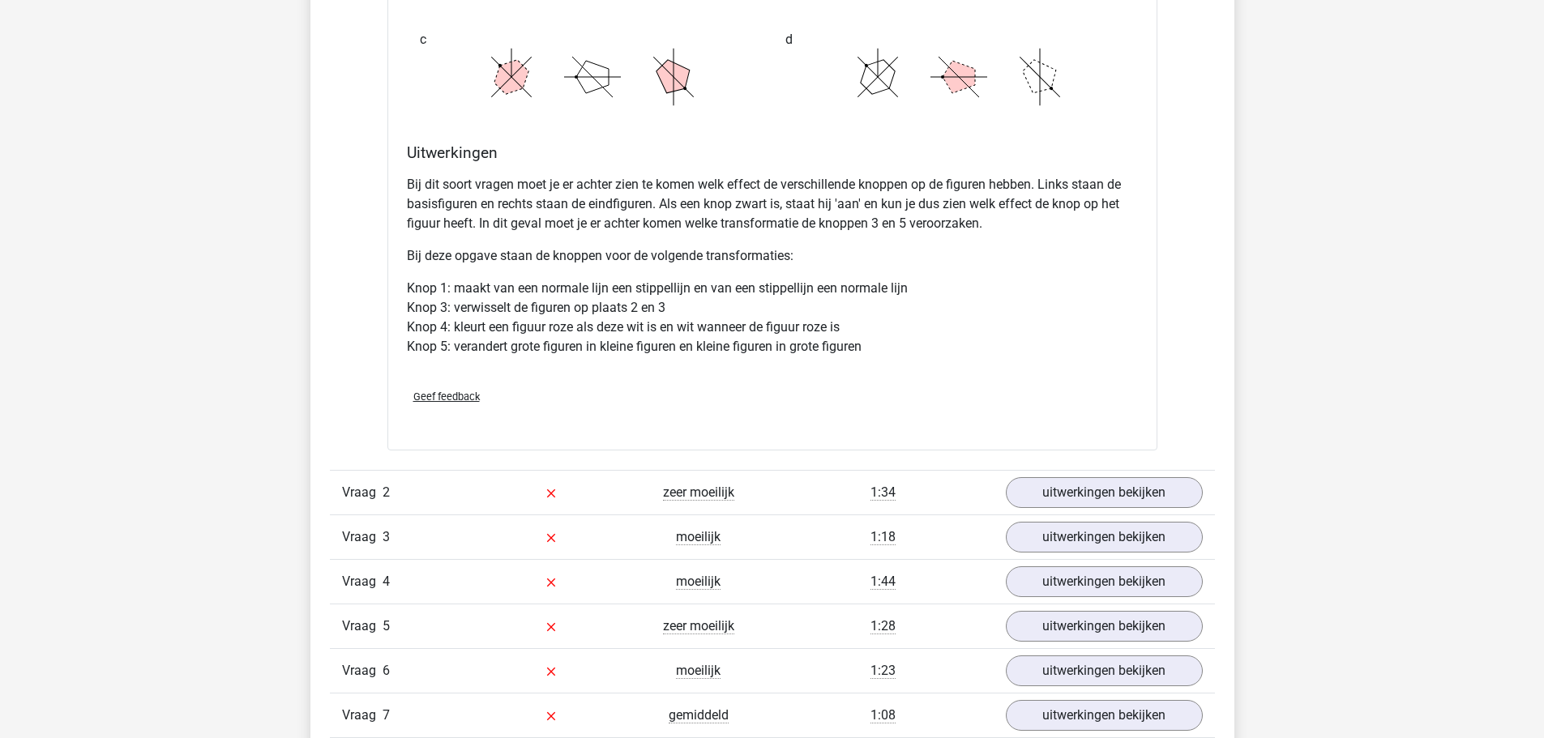
scroll to position [2026, 0]
click at [1103, 485] on link "uitwerkingen bekijken" at bounding box center [1103, 491] width 226 height 36
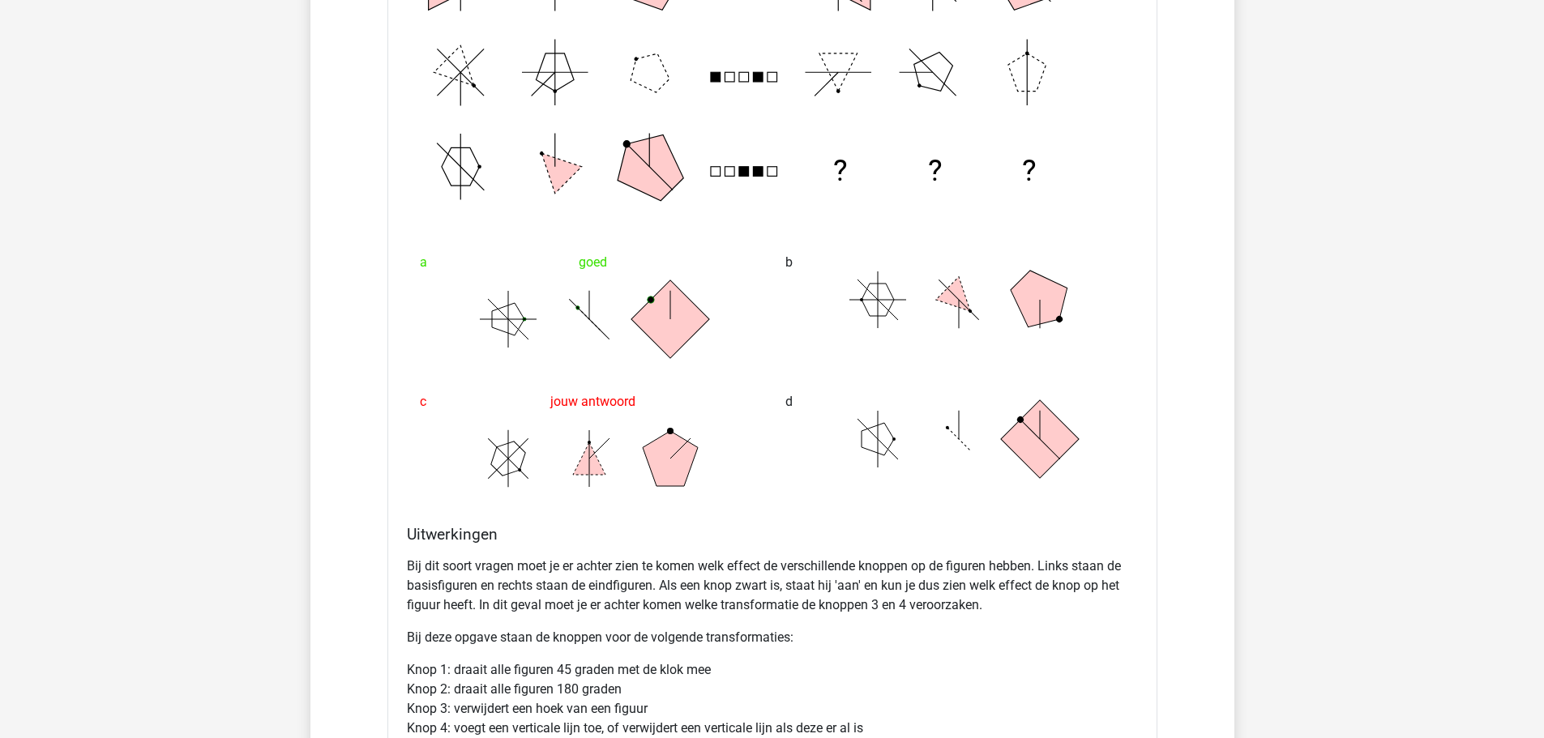
scroll to position [2836, 0]
